Goal: Communication & Community: Answer question/provide support

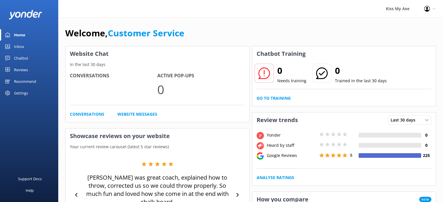
click at [24, 46] on link "Inbox" at bounding box center [29, 47] width 58 height 12
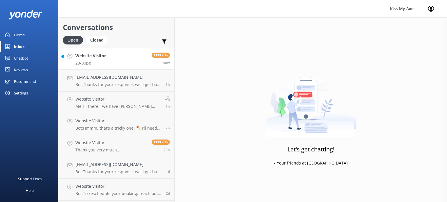
click at [103, 59] on h4 "Website Visitor" at bounding box center [90, 56] width 31 height 6
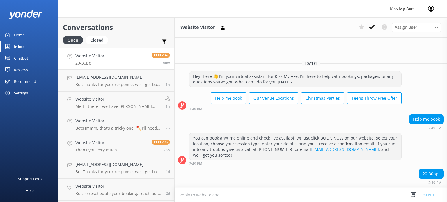
click at [281, 195] on textarea at bounding box center [311, 195] width 273 height 14
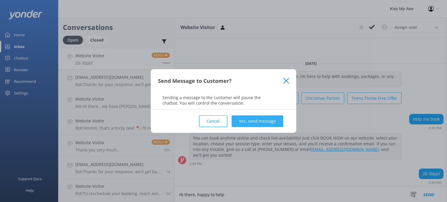
type textarea "Hi there, happy to help"
click at [259, 123] on button "Yes, send message" at bounding box center [258, 122] width 52 height 12
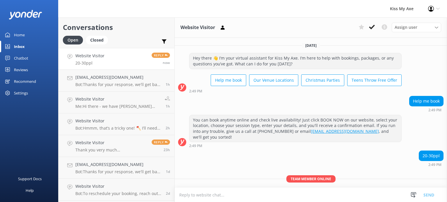
scroll to position [19, 0]
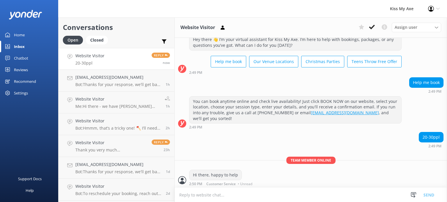
click at [247, 194] on textarea at bounding box center [311, 195] width 273 height 14
type textarea "Which venue location would you like to book at and date/time?"
